Goal: Task Accomplishment & Management: Use online tool/utility

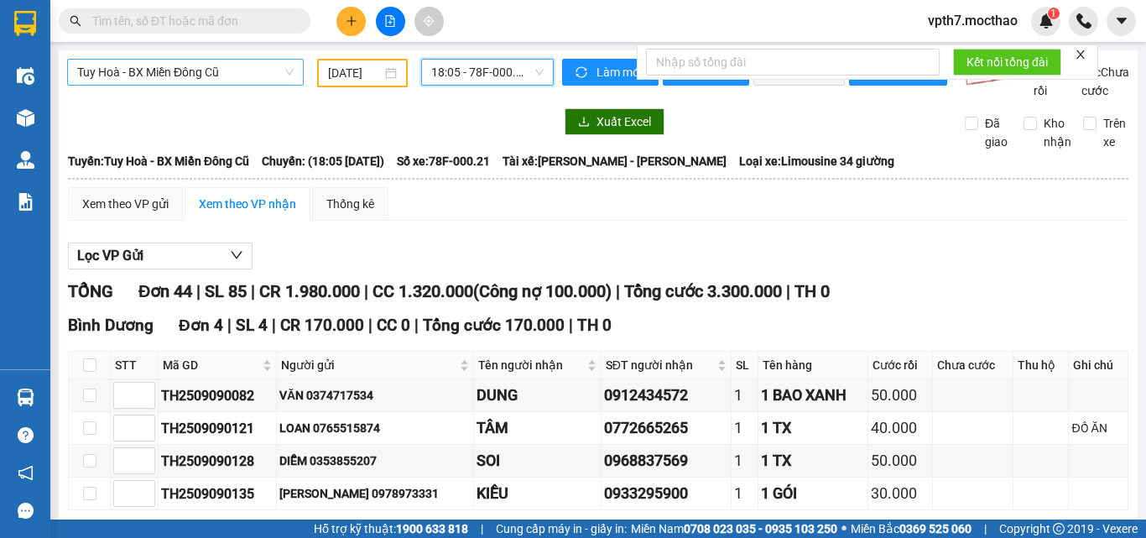
click at [162, 73] on span "Tuy Hoà - BX Miền Đông Cũ" at bounding box center [185, 72] width 217 height 25
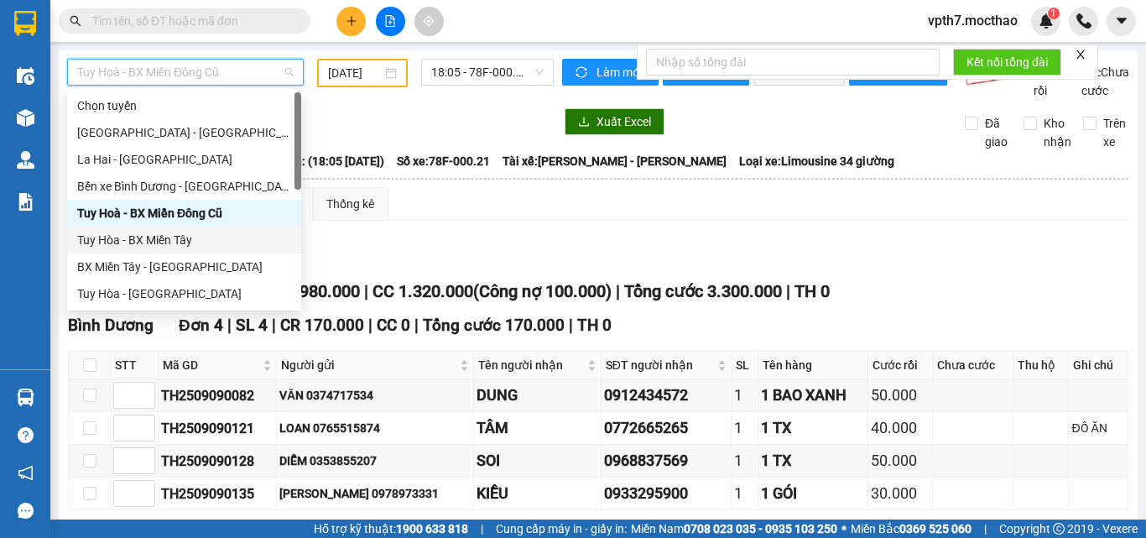
click at [180, 242] on div "Tuy Hòa - BX Miền Tây" at bounding box center [184, 240] width 214 height 18
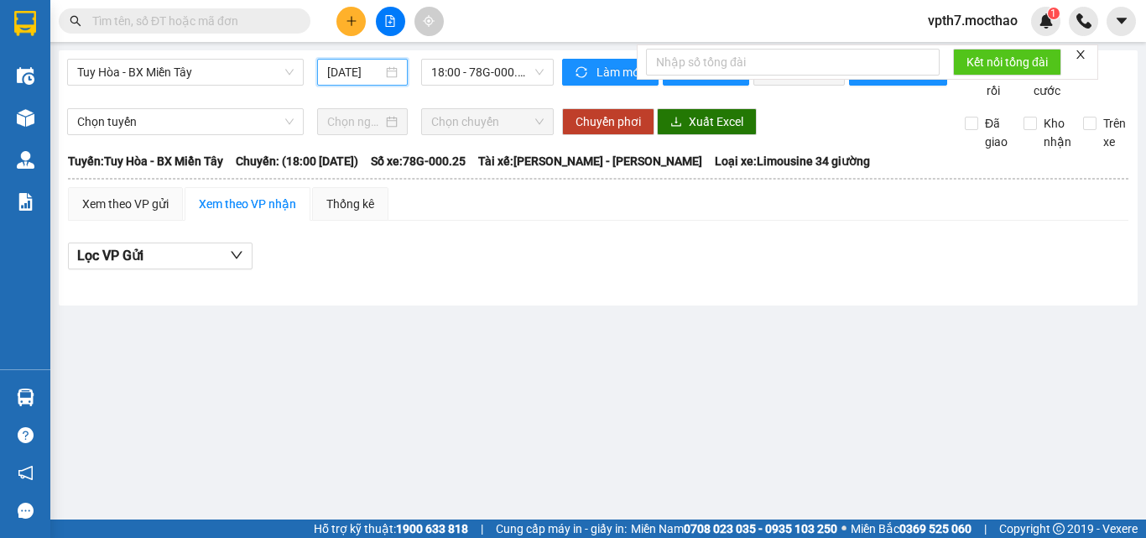
click at [373, 76] on input "[DATE]" at bounding box center [354, 72] width 55 height 18
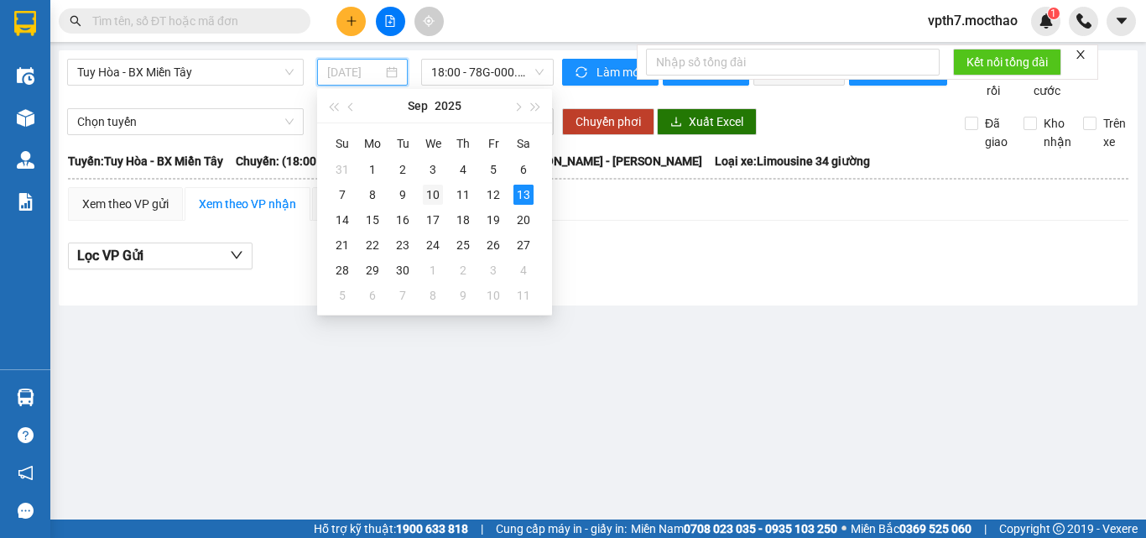
click at [442, 194] on div "10" at bounding box center [433, 195] width 20 height 20
type input "[DATE]"
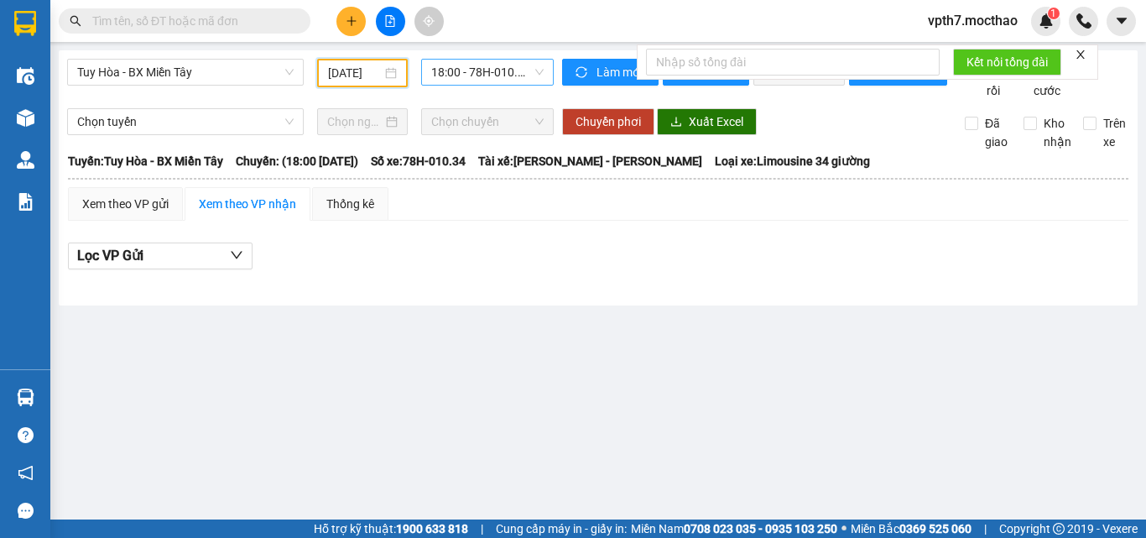
click at [517, 69] on span "18:00 - 78H-010.34" at bounding box center [487, 72] width 112 height 25
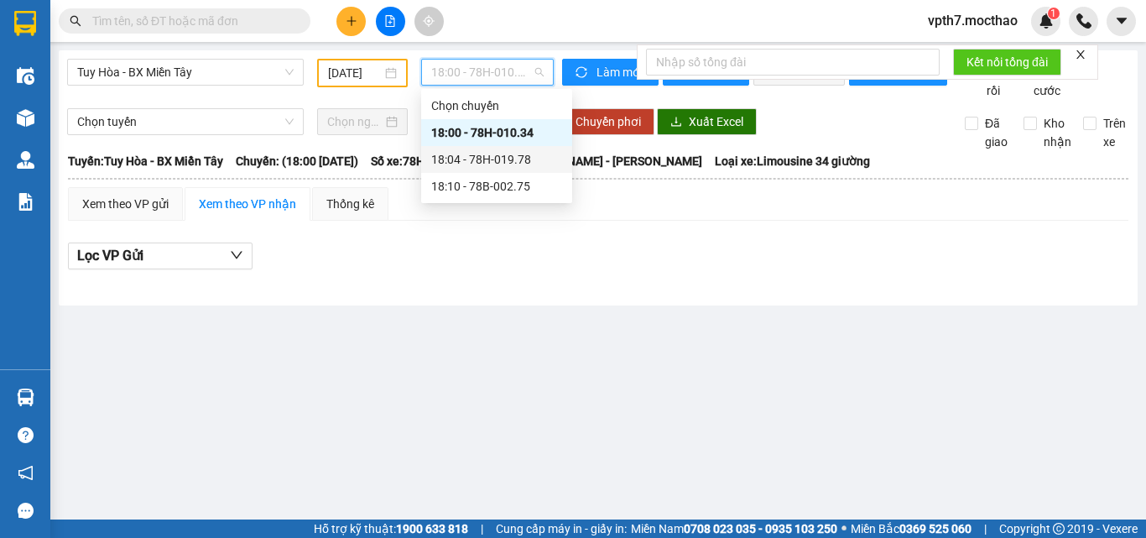
click at [507, 171] on div "18:04 - 78H-019.78" at bounding box center [496, 159] width 151 height 27
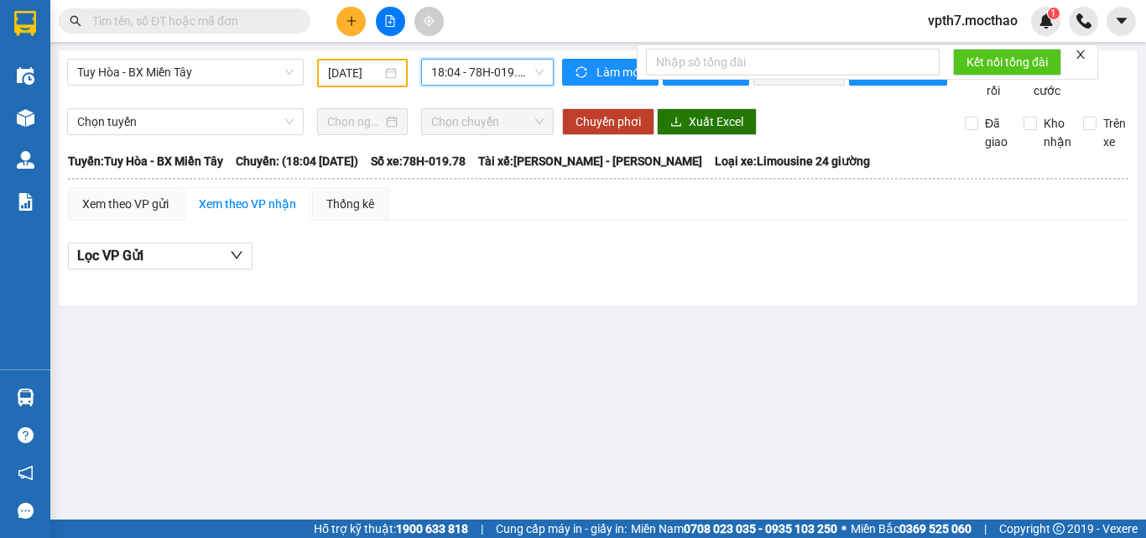
drag, startPoint x: 533, startPoint y: 78, endPoint x: 510, endPoint y: 152, distance: 77.2
click at [530, 91] on body "Kết quả tìm kiếm ( 0 ) Bộ lọc No Data vpth7.mocthao 1 Điều hành xe Kho hàng mới…" at bounding box center [573, 269] width 1146 height 538
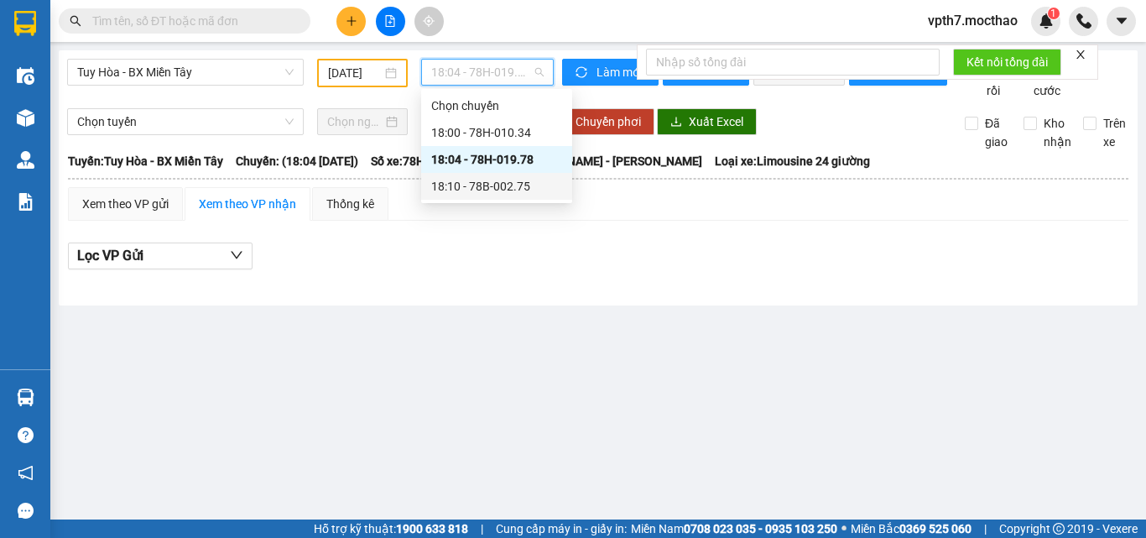
click at [498, 186] on th at bounding box center [598, 178] width 1062 height 15
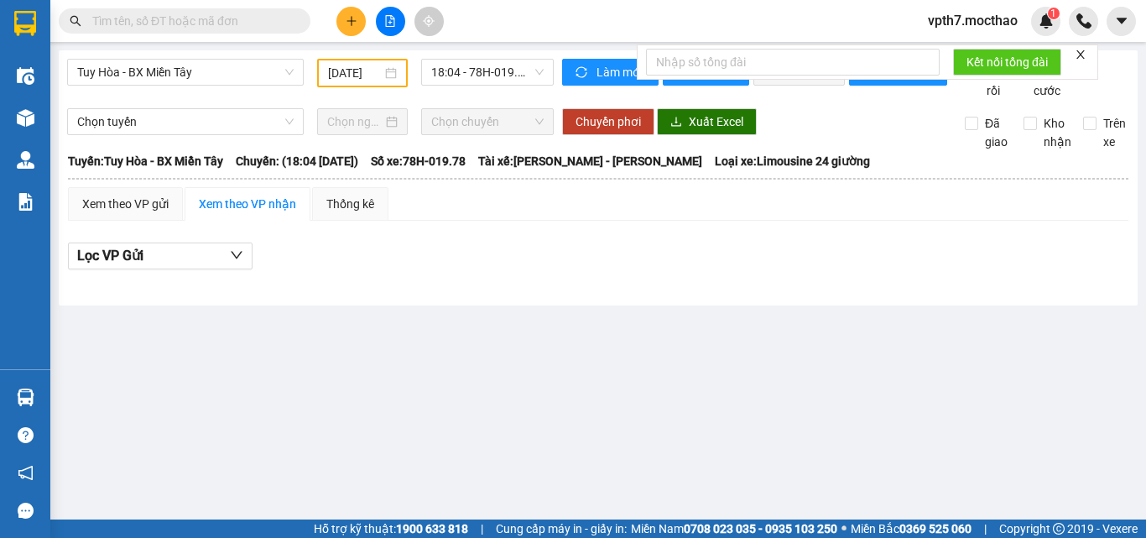
click at [524, 86] on div "18:04 - 78H-019.78" at bounding box center [488, 73] width 146 height 29
click at [527, 83] on span "18:04 - 78H-019.78" at bounding box center [487, 72] width 112 height 25
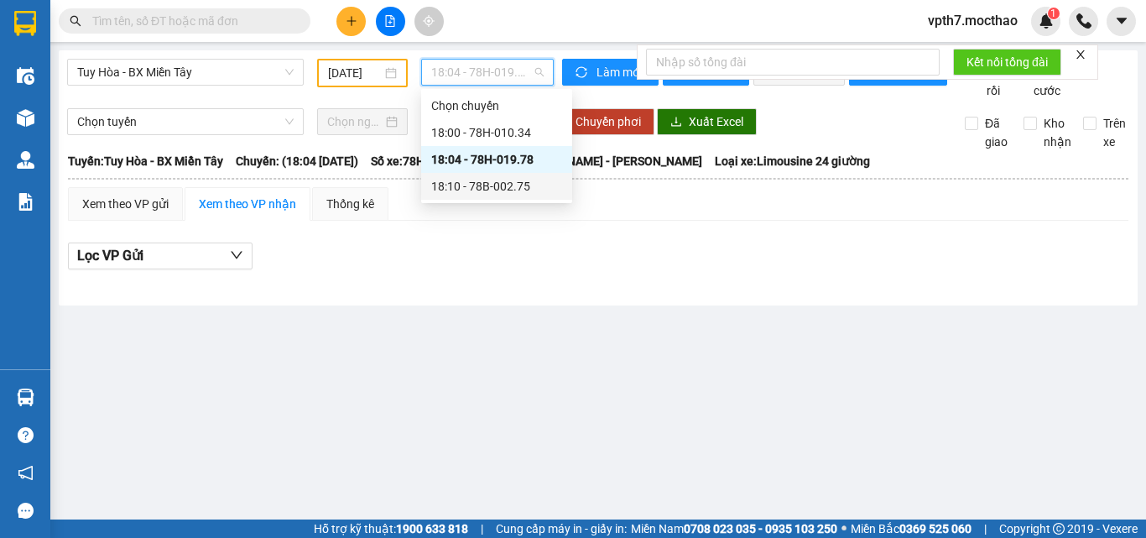
click at [486, 191] on div "18:10 - 78B-002.75" at bounding box center [496, 186] width 131 height 18
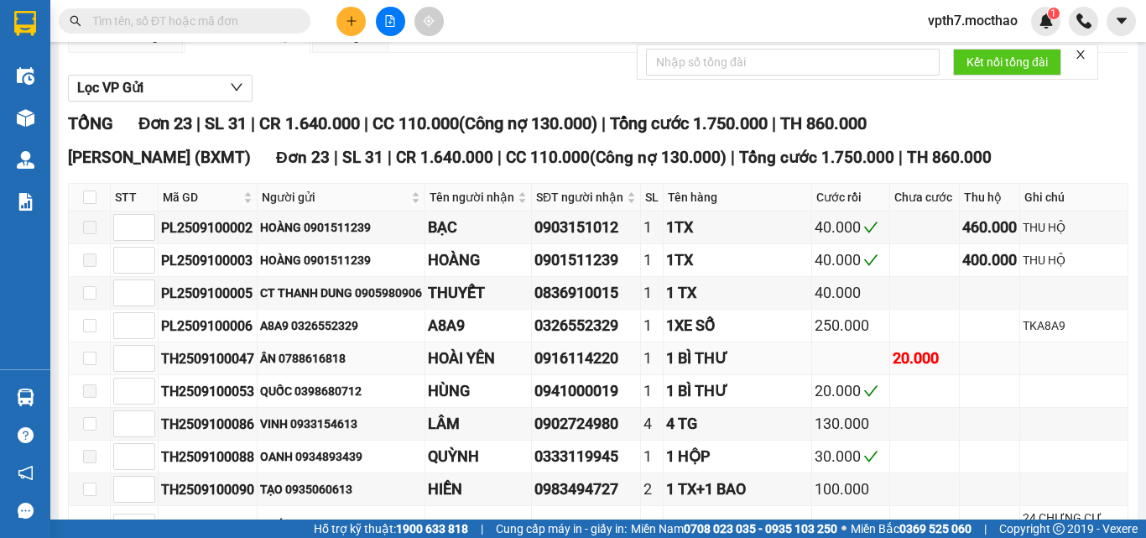
scroll to position [252, 0]
